Goal: Task Accomplishment & Management: Complete application form

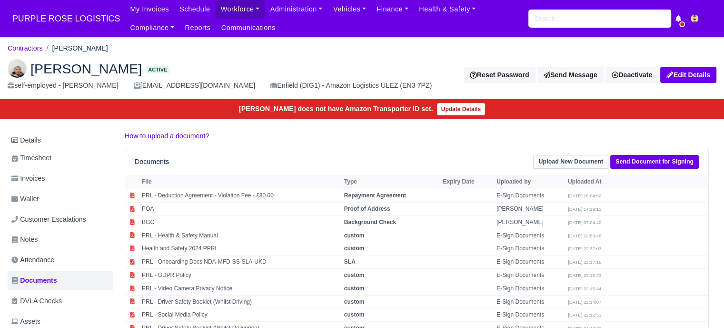
click at [561, 29] on div "My Invoices Schedule Workforce Manpower Expiring Documents Leave Requests Daily…" at bounding box center [421, 18] width 592 height 37
click at [561, 26] on input "search" at bounding box center [600, 19] width 143 height 18
click at [562, 24] on input "search" at bounding box center [600, 19] width 143 height 18
click at [562, 23] on input "search" at bounding box center [600, 19] width 143 height 18
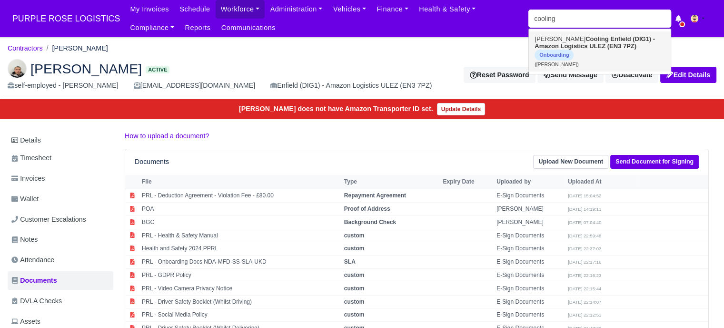
click at [600, 43] on link "George Cooling Enfield (DIG1) - Amazon Logistics ULEZ (EN3 7PZ) Onboarding (Geo…" at bounding box center [600, 51] width 142 height 40
type input "[PERSON_NAME]"
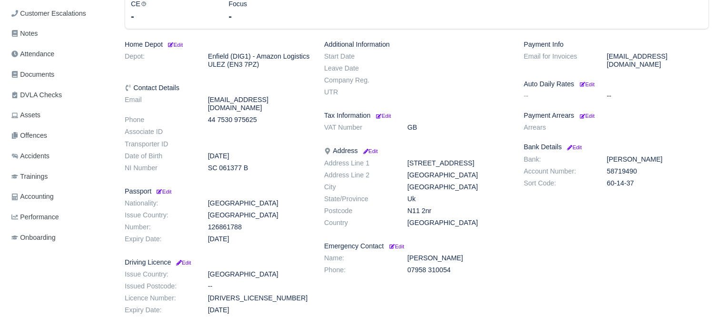
scroll to position [190, 0]
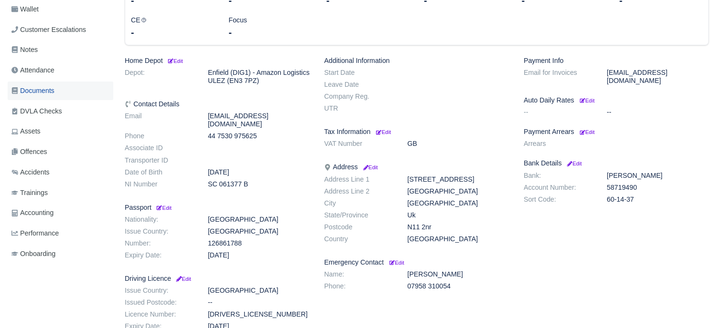
click at [51, 91] on span "Documents" at bounding box center [32, 90] width 43 height 11
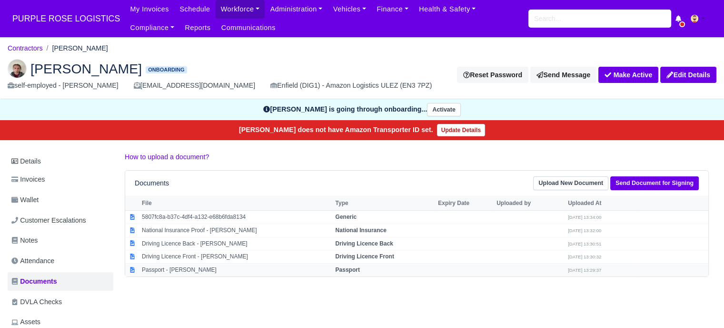
click at [339, 268] on strong "Passport" at bounding box center [347, 269] width 24 height 7
select select "passport"
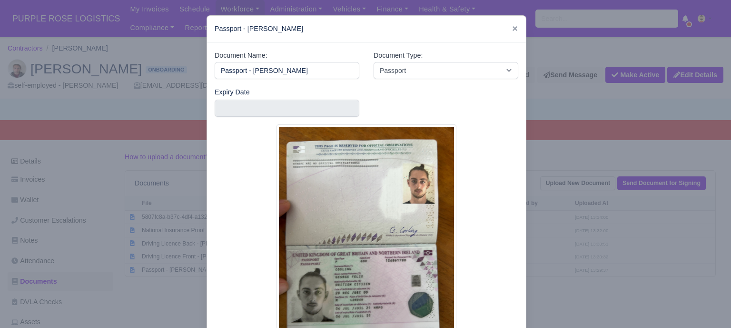
click at [369, 285] on img at bounding box center [367, 243] width 180 height 238
click at [268, 110] on input "text" at bounding box center [287, 108] width 145 height 17
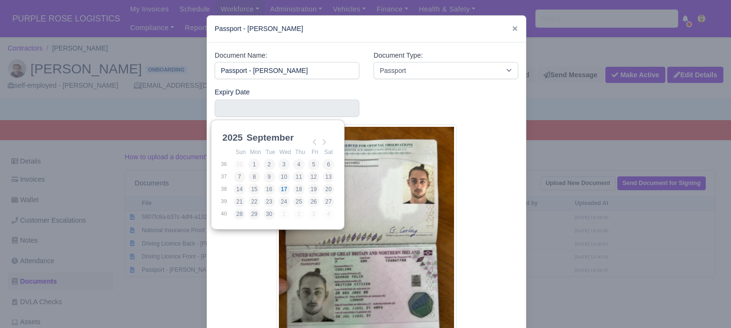
click at [234, 139] on select "2025 2026 2027 2028 2029 2030 2031 2032 2033 2034 2035 2036 2037 2038 2039 2040…" at bounding box center [241, 143] width 43 height 20
click at [280, 137] on select "January February March April May June July August September October November De…" at bounding box center [276, 143] width 63 height 20
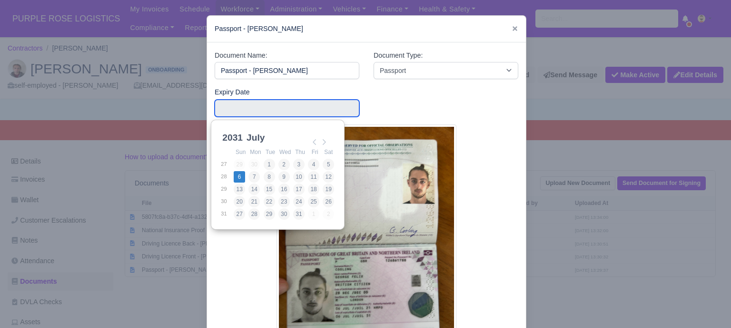
type input "2031-07-06"
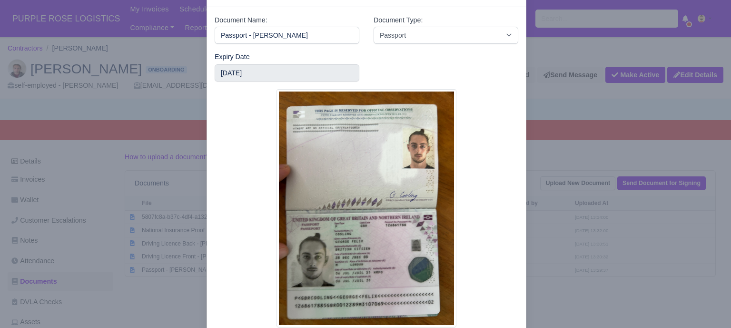
scroll to position [90, 0]
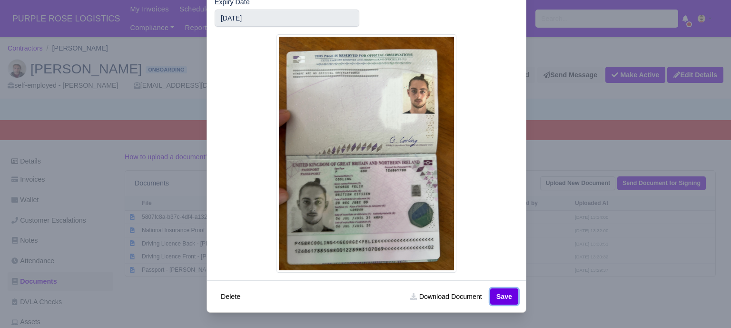
click at [496, 296] on button "Save" at bounding box center [504, 296] width 28 height 16
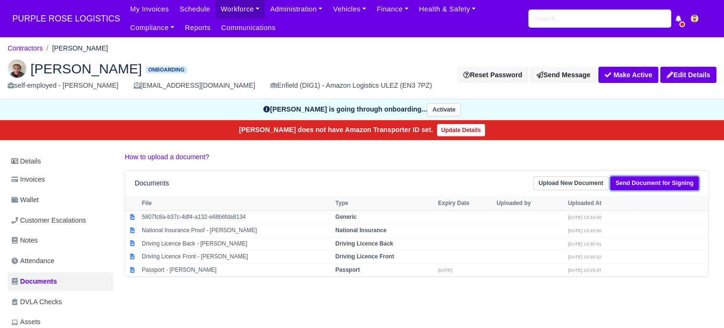
click at [639, 184] on link "Send Document for Signing" at bounding box center [655, 183] width 89 height 14
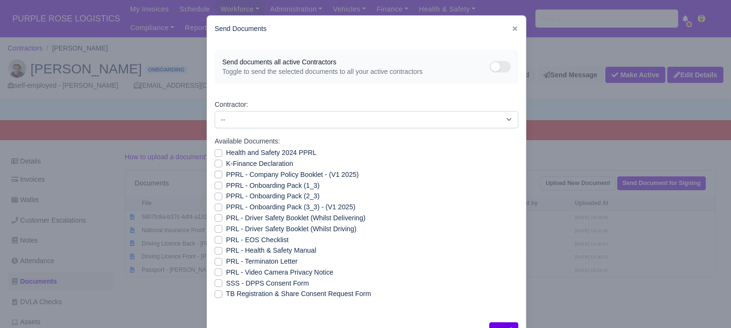
click at [226, 154] on label "Health and Safety 2024 PPRL" at bounding box center [271, 152] width 90 height 11
click at [216, 154] on input "Health and Safety 2024 PPRL" at bounding box center [219, 151] width 8 height 8
checkbox input "true"
click at [226, 165] on label "K-Finance Declaration" at bounding box center [259, 163] width 67 height 11
click at [215, 165] on input "K-Finance Declaration" at bounding box center [219, 162] width 8 height 8
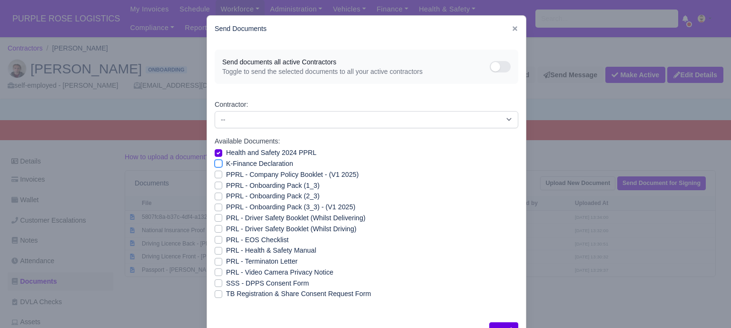
checkbox input "true"
drag, startPoint x: 215, startPoint y: 178, endPoint x: 215, endPoint y: 184, distance: 6.7
click at [226, 178] on label "PPRL - Company Policy Booklet - (V1 2025)" at bounding box center [292, 174] width 133 height 11
click at [215, 177] on input "PPRL - Company Policy Booklet - (V1 2025)" at bounding box center [219, 173] width 8 height 8
checkbox input "true"
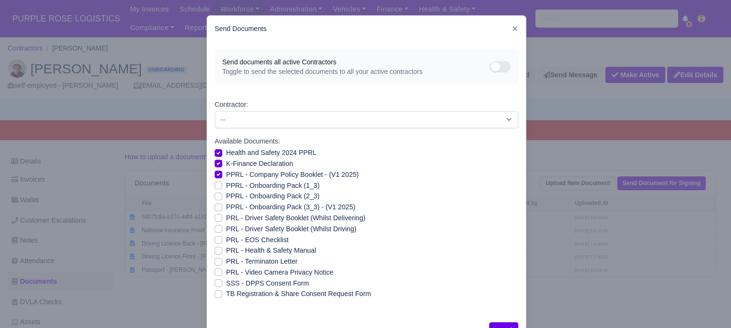
click at [226, 188] on label "PPRL - Onboarding Pack (1_3)" at bounding box center [272, 185] width 93 height 11
click at [215, 188] on input "PPRL - Onboarding Pack (1_3)" at bounding box center [219, 184] width 8 height 8
checkbox input "true"
click at [226, 198] on label "PPRL - Onboarding Pack (2_3)" at bounding box center [272, 195] width 93 height 11
click at [216, 198] on input "PPRL - Onboarding Pack (2_3)" at bounding box center [219, 194] width 8 height 8
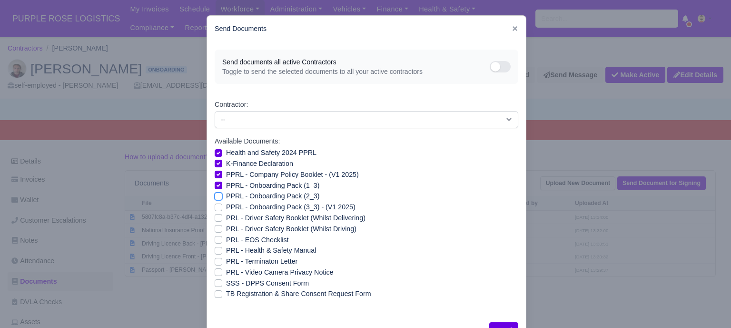
checkbox input "true"
click at [226, 209] on label "PPRL - Onboarding Pack (3_3) - (V1 2025)" at bounding box center [291, 206] width 130 height 11
click at [217, 209] on input "PPRL - Onboarding Pack (3_3) - (V1 2025)" at bounding box center [219, 205] width 8 height 8
checkbox input "true"
click at [226, 251] on label "PRL - Health & Safety Manual" at bounding box center [271, 250] width 90 height 11
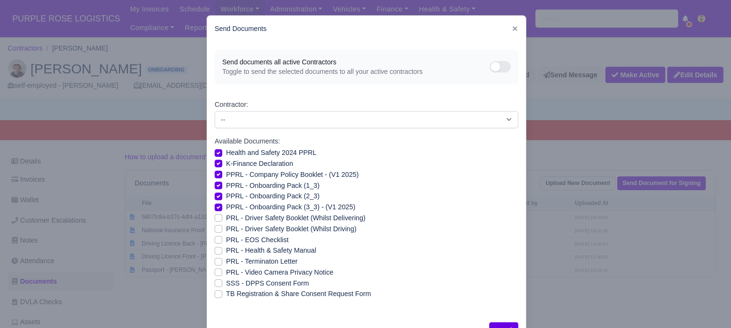
click at [215, 251] on input "PRL - Health & Safety Manual" at bounding box center [219, 249] width 8 height 8
checkbox input "true"
click at [226, 273] on label "PRL - Video Camera Privacy Notice" at bounding box center [279, 272] width 107 height 11
click at [215, 273] on input "PRL - Video Camera Privacy Notice" at bounding box center [219, 271] width 8 height 8
checkbox input "true"
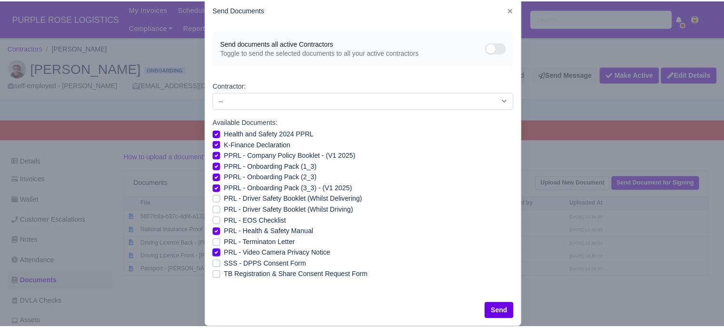
scroll to position [34, 0]
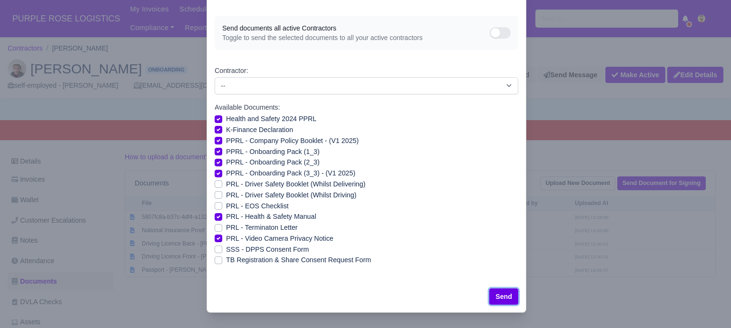
click at [512, 300] on button "Send" at bounding box center [504, 296] width 29 height 16
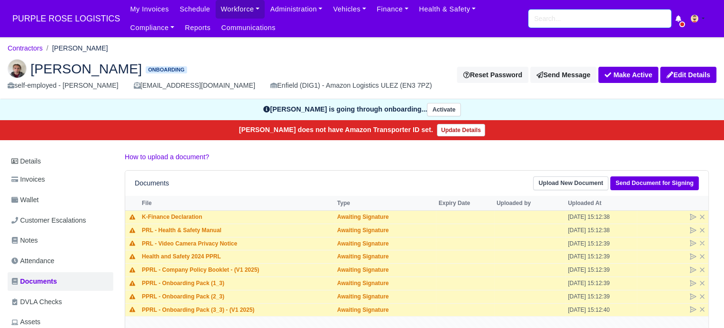
click at [589, 24] on input "search" at bounding box center [600, 19] width 143 height 18
